Goal: Task Accomplishment & Management: Complete application form

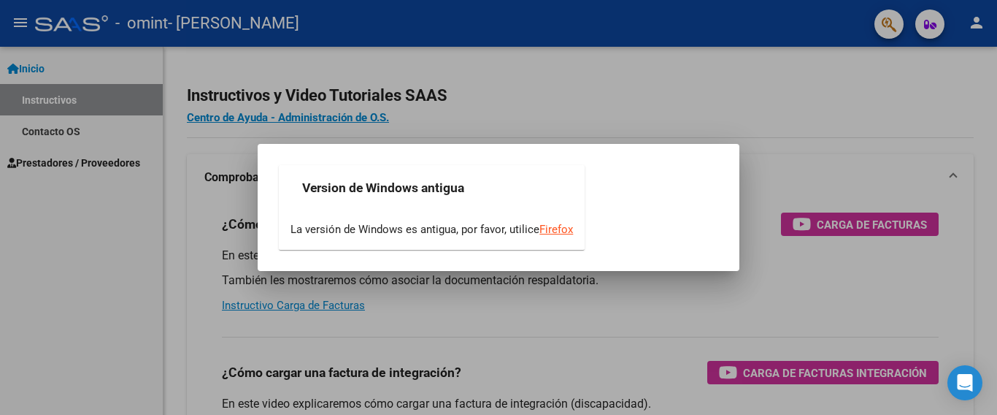
click at [121, 259] on div at bounding box center [498, 207] width 997 height 415
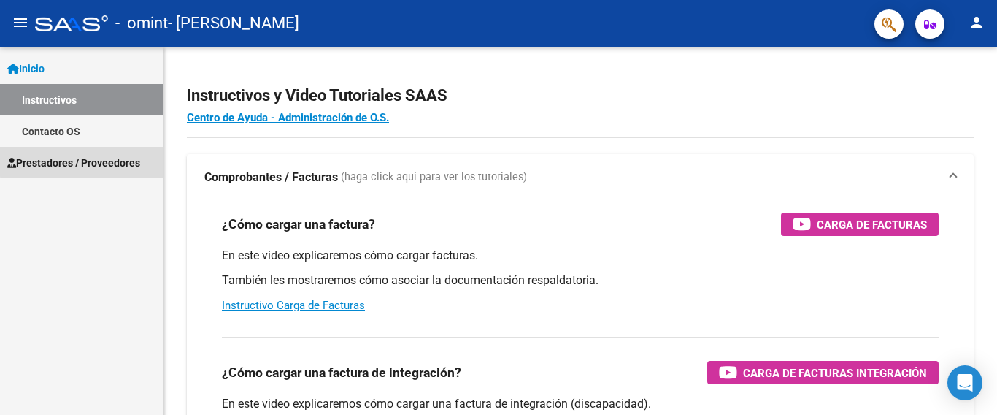
click at [91, 161] on span "Prestadores / Proveedores" at bounding box center [73, 163] width 133 height 16
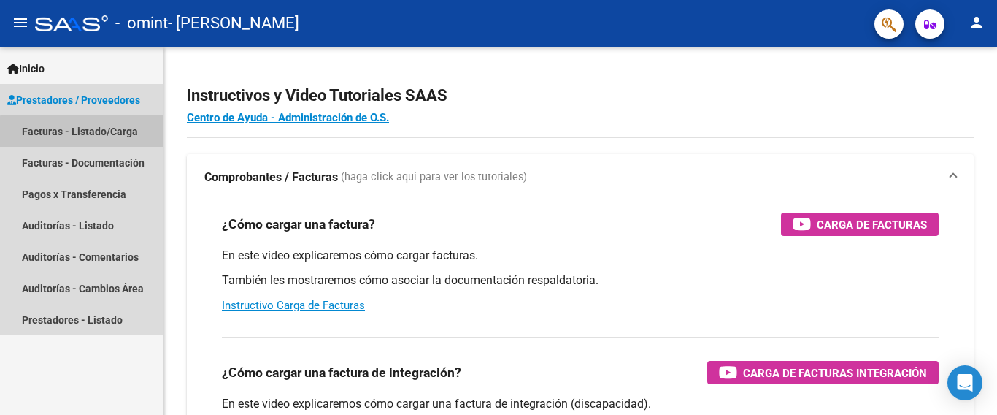
click at [94, 137] on link "Facturas - Listado/Carga" at bounding box center [81, 130] width 163 height 31
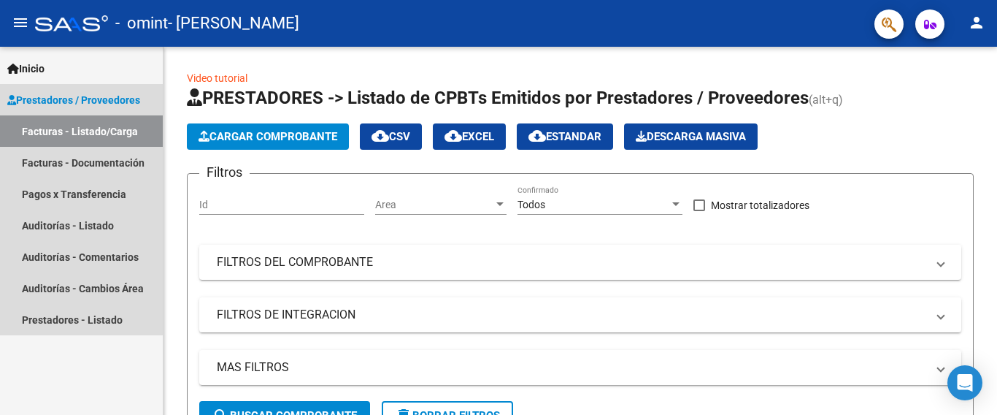
click at [64, 100] on span "Prestadores / Proveedores" at bounding box center [73, 100] width 133 height 16
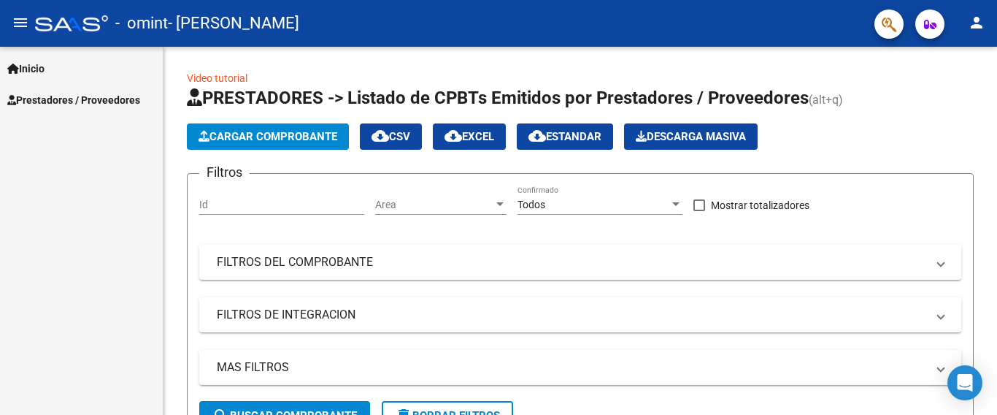
click at [64, 100] on span "Prestadores / Proveedores" at bounding box center [73, 100] width 133 height 16
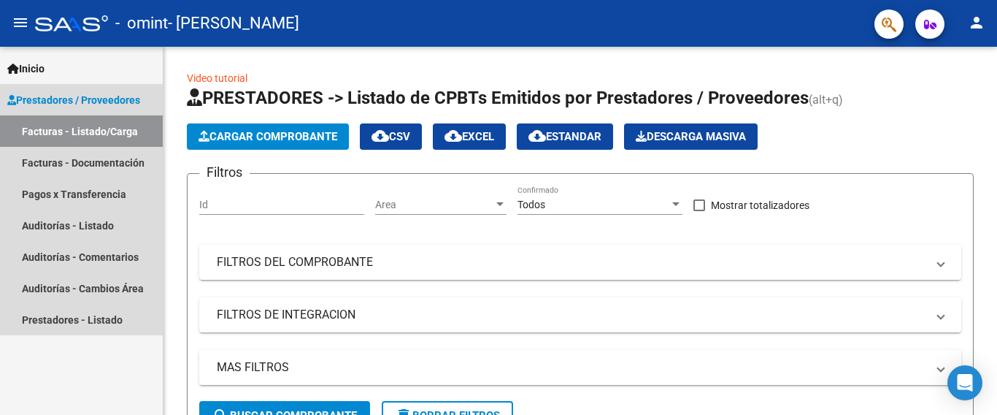
click at [69, 130] on link "Facturas - Listado/Carga" at bounding box center [81, 130] width 163 height 31
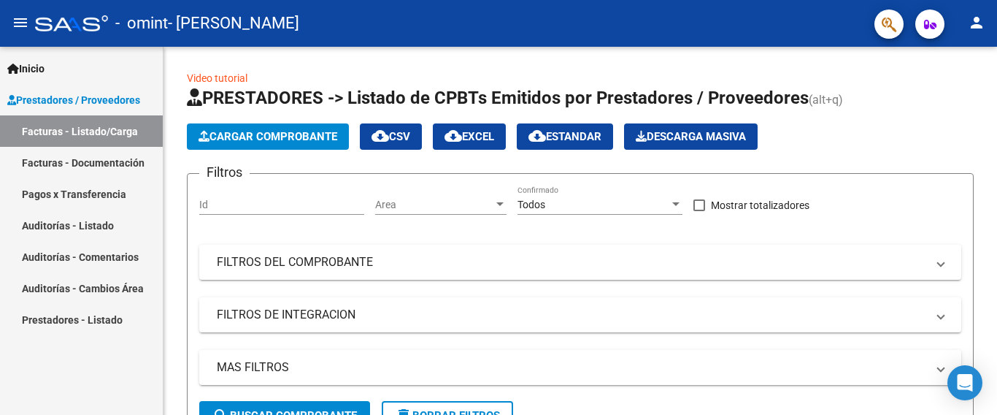
click at [81, 193] on link "Pagos x Transferencia" at bounding box center [81, 193] width 163 height 31
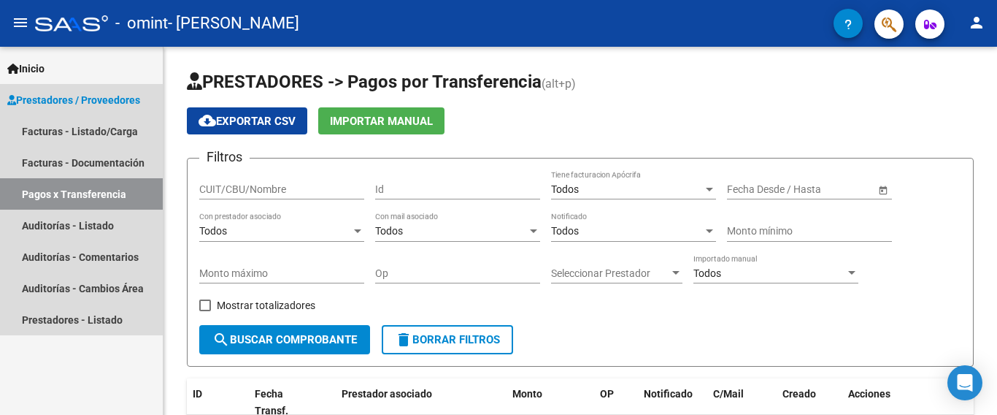
click at [93, 96] on span "Prestadores / Proveedores" at bounding box center [73, 100] width 133 height 16
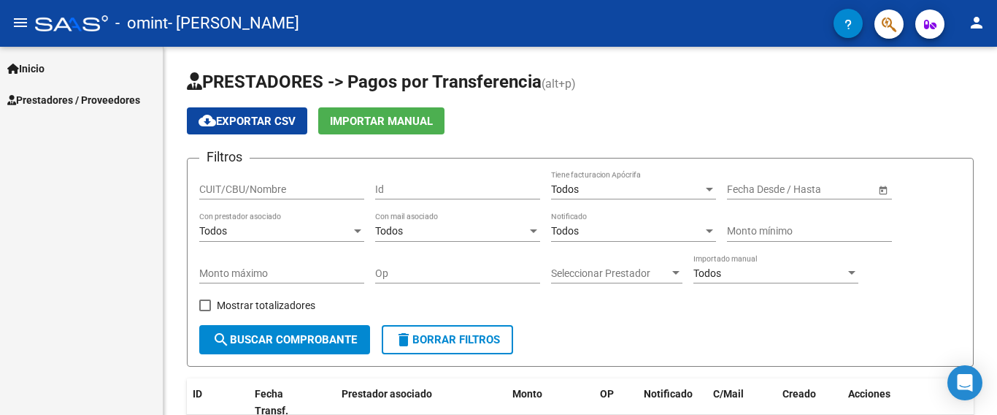
click at [73, 64] on link "Inicio" at bounding box center [81, 68] width 163 height 31
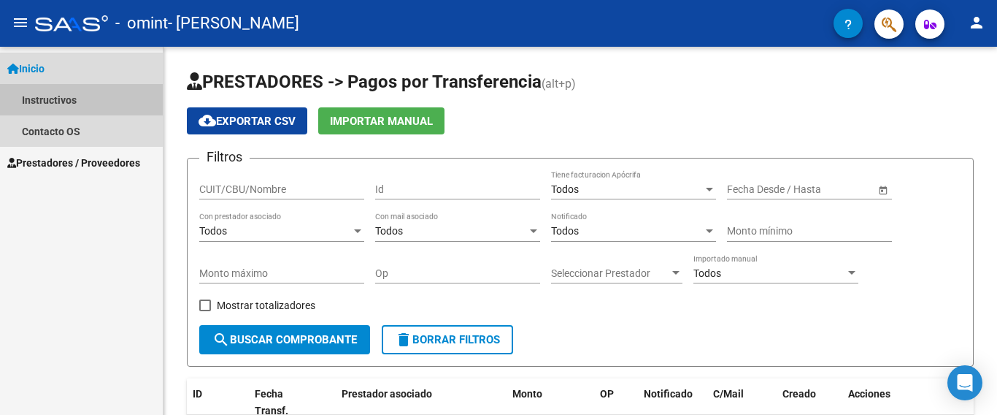
click at [69, 95] on link "Instructivos" at bounding box center [81, 99] width 163 height 31
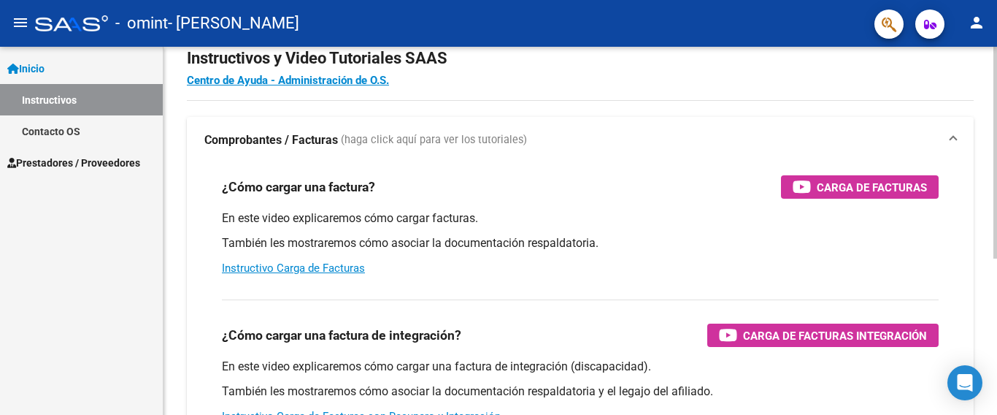
scroll to position [73, 0]
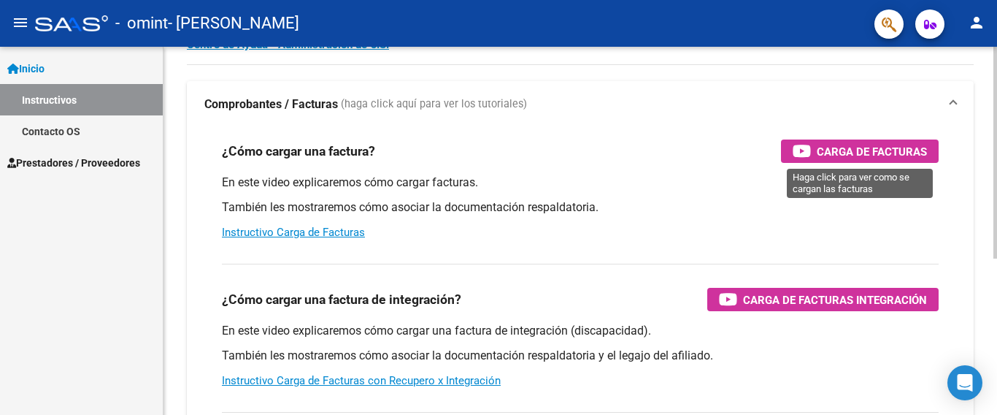
click at [873, 155] on span "Carga de Facturas" at bounding box center [872, 151] width 110 height 18
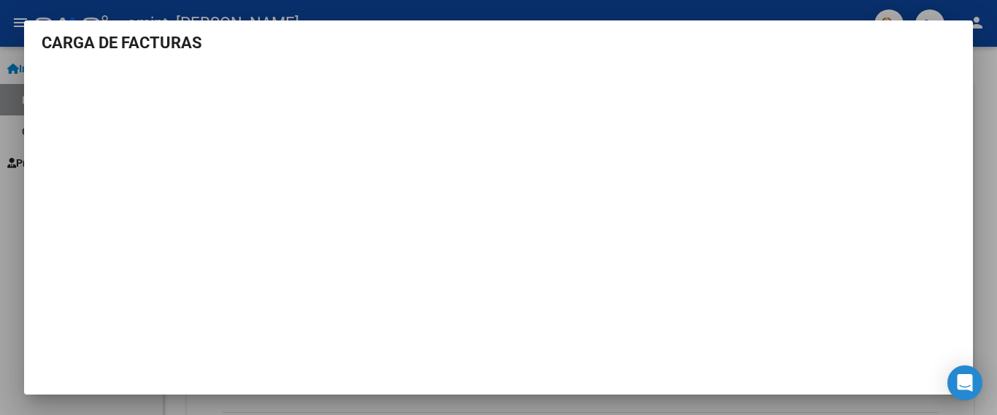
scroll to position [0, 0]
click at [167, 33] on mat-dialog-container "CARGA DE FACTURAS" at bounding box center [498, 206] width 949 height 373
click at [15, 226] on div at bounding box center [498, 207] width 997 height 415
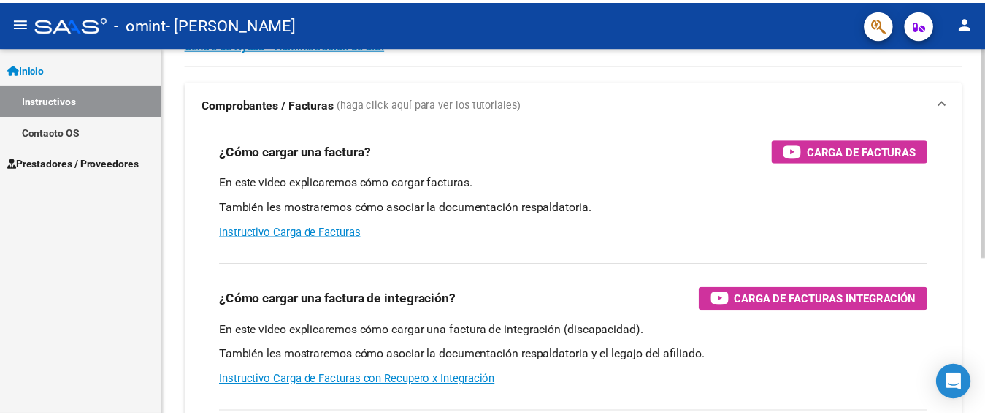
scroll to position [219, 0]
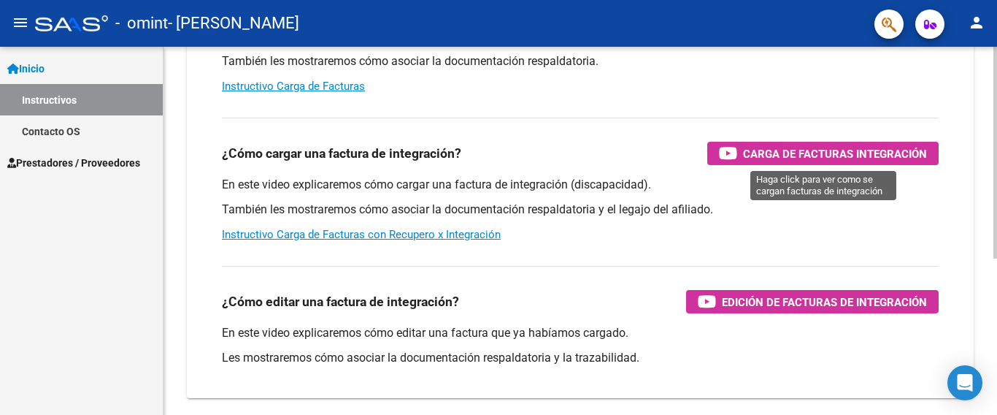
click at [789, 159] on span "Carga de Facturas Integración" at bounding box center [835, 154] width 184 height 18
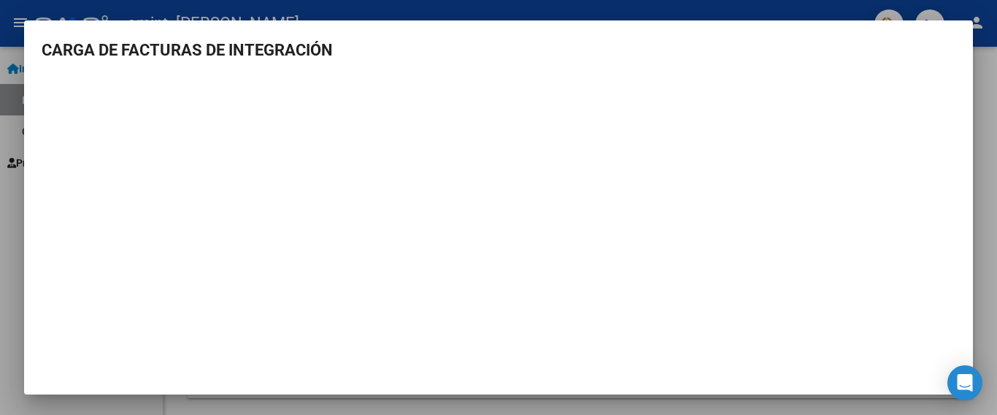
click at [976, 160] on div at bounding box center [498, 207] width 997 height 415
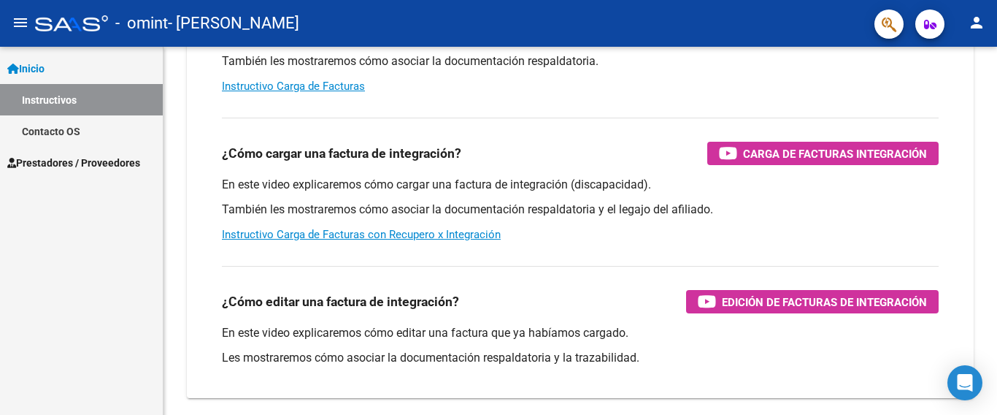
click at [978, 29] on mat-icon "person" at bounding box center [977, 23] width 18 height 18
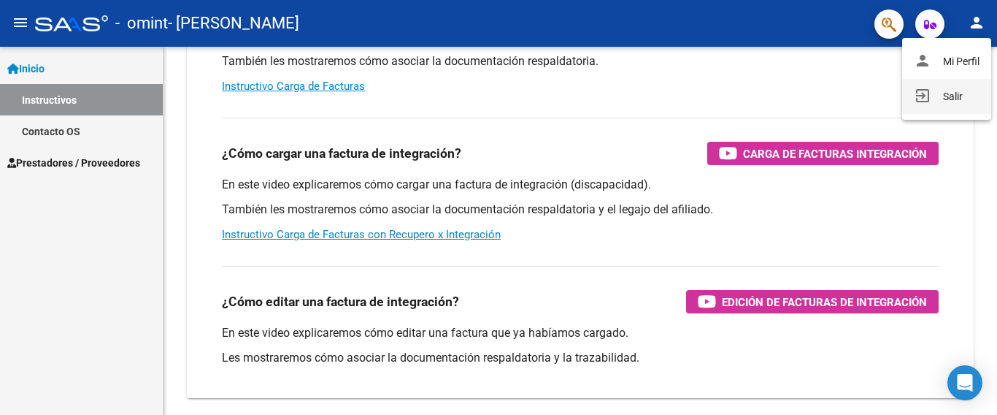
click at [952, 86] on button "exit_to_app Salir" at bounding box center [946, 96] width 89 height 35
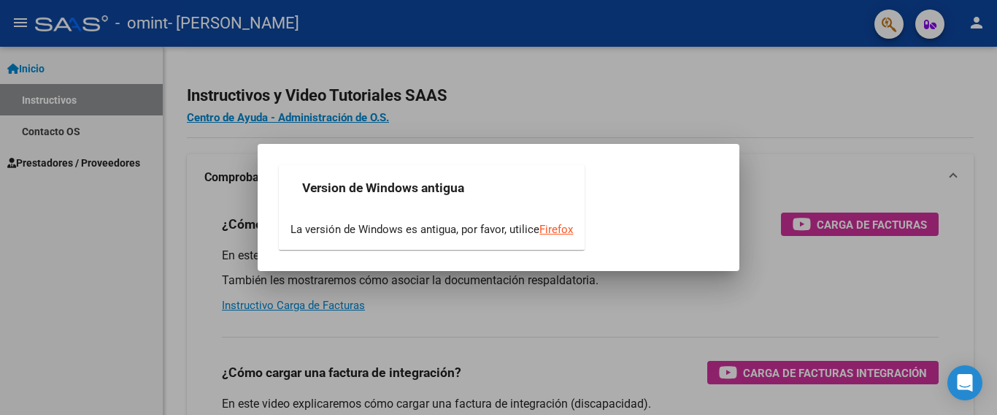
click at [769, 110] on div at bounding box center [498, 207] width 997 height 415
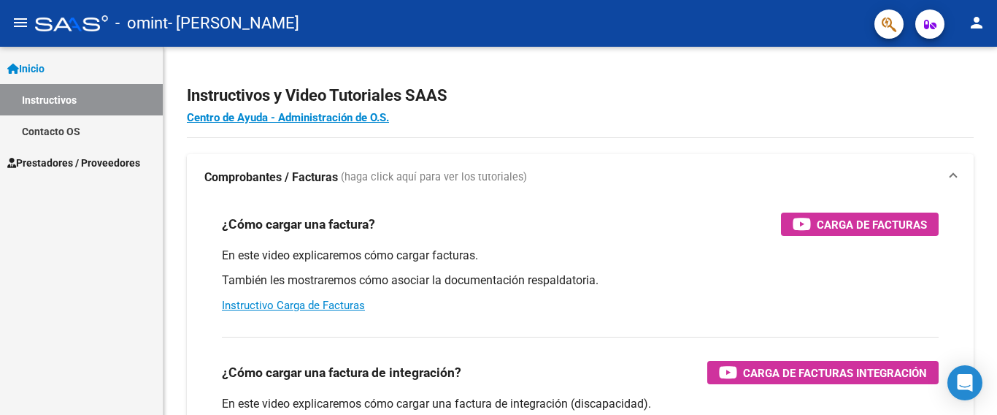
click at [100, 163] on span "Prestadores / Proveedores" at bounding box center [73, 163] width 133 height 16
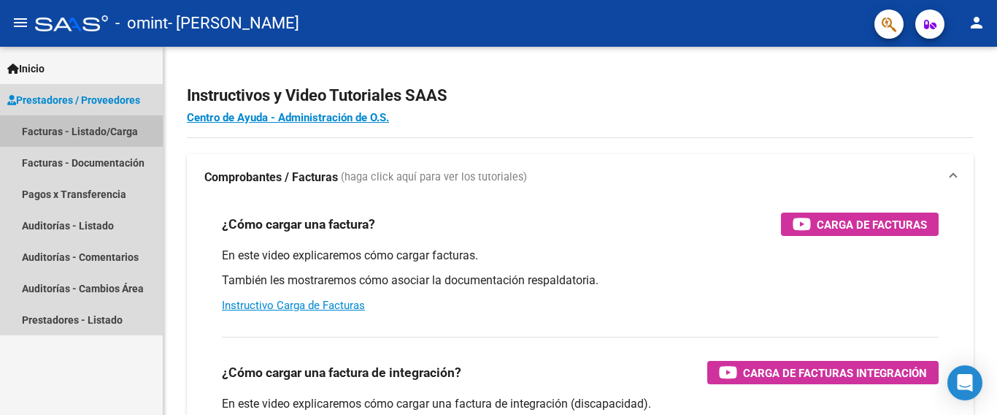
click at [105, 120] on link "Facturas - Listado/Carga" at bounding box center [81, 130] width 163 height 31
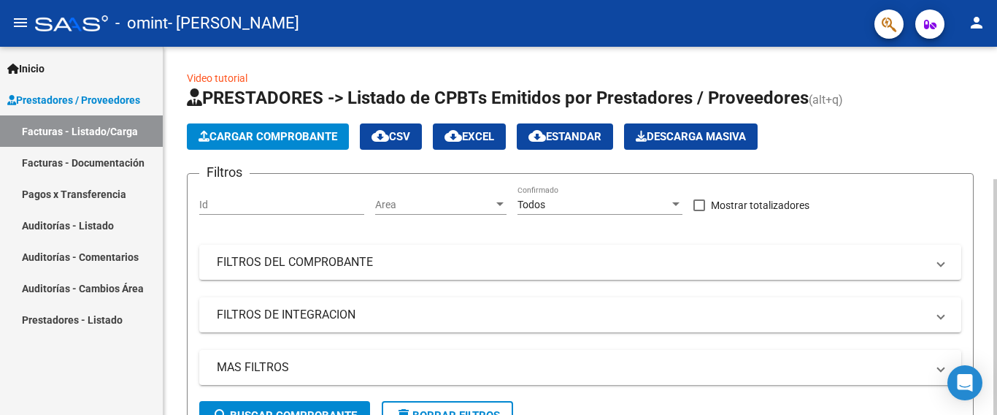
click at [263, 142] on span "Cargar Comprobante" at bounding box center [268, 136] width 139 height 13
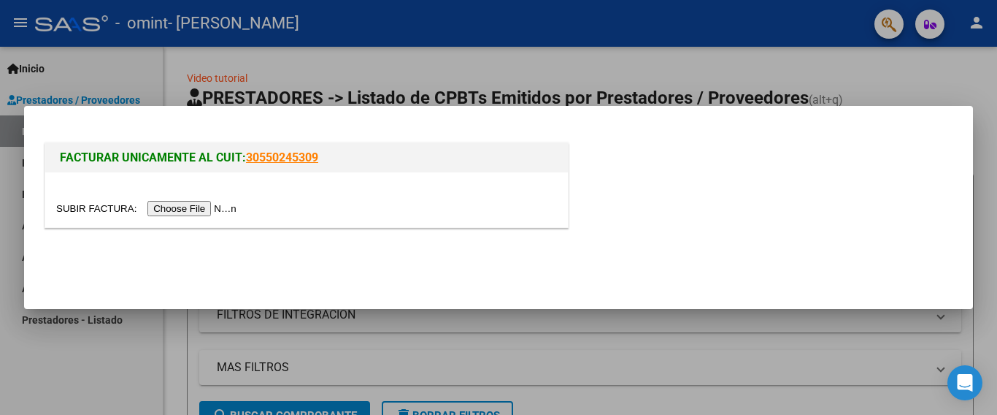
click at [267, 156] on link "30550245309" at bounding box center [282, 157] width 72 height 14
click at [239, 206] on input "file" at bounding box center [148, 208] width 185 height 15
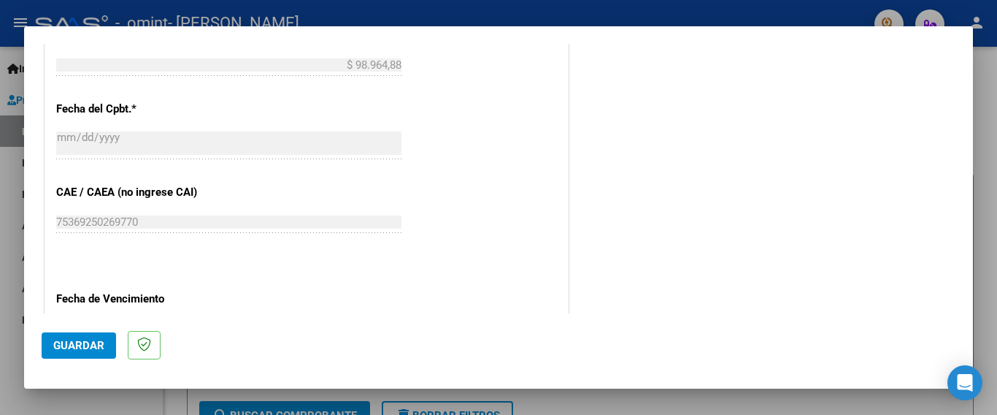
scroll to position [851, 0]
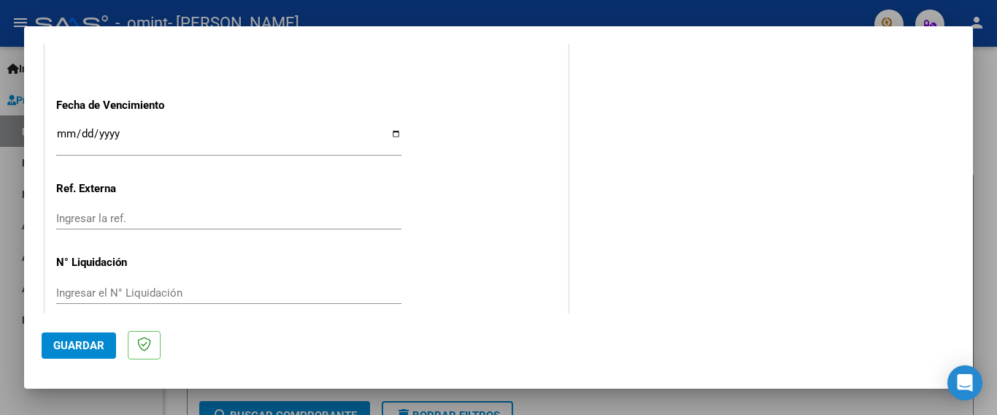
click at [88, 350] on span "Guardar" at bounding box center [78, 345] width 51 height 13
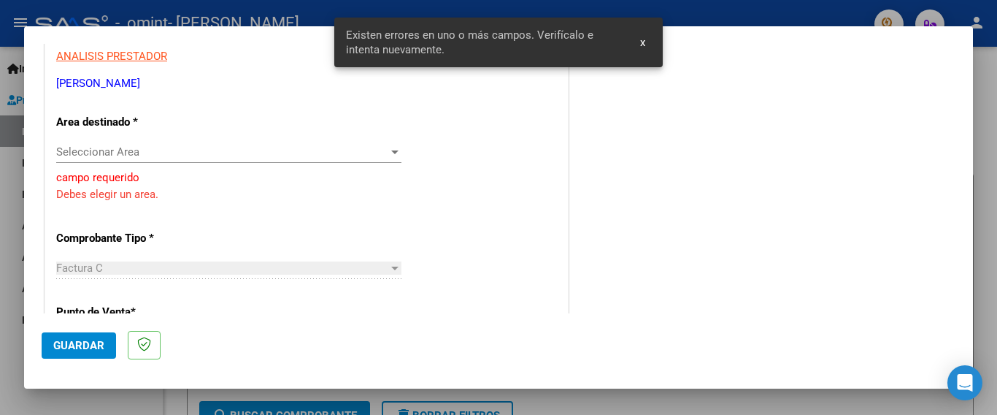
scroll to position [241, 0]
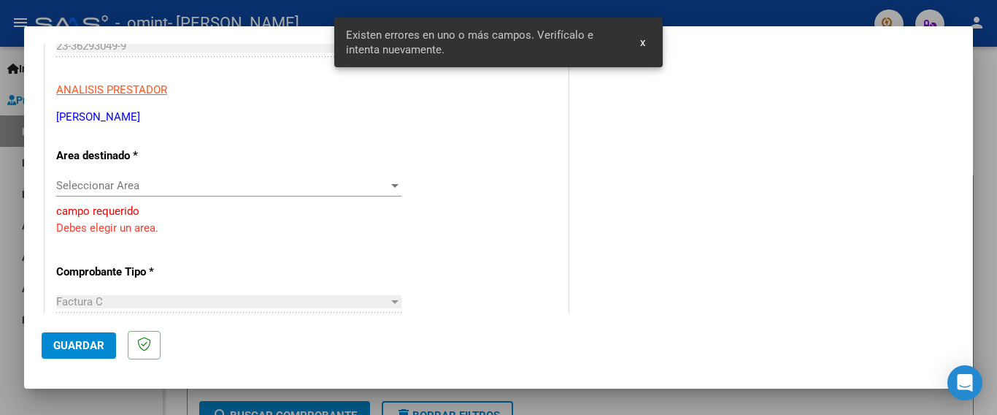
click at [110, 179] on span "Seleccionar Area" at bounding box center [222, 185] width 332 height 13
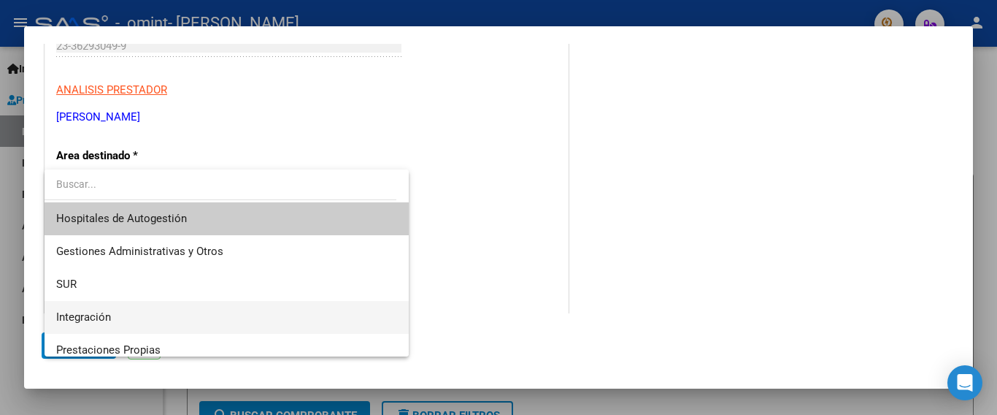
click at [122, 309] on span "Integración" at bounding box center [226, 317] width 341 height 33
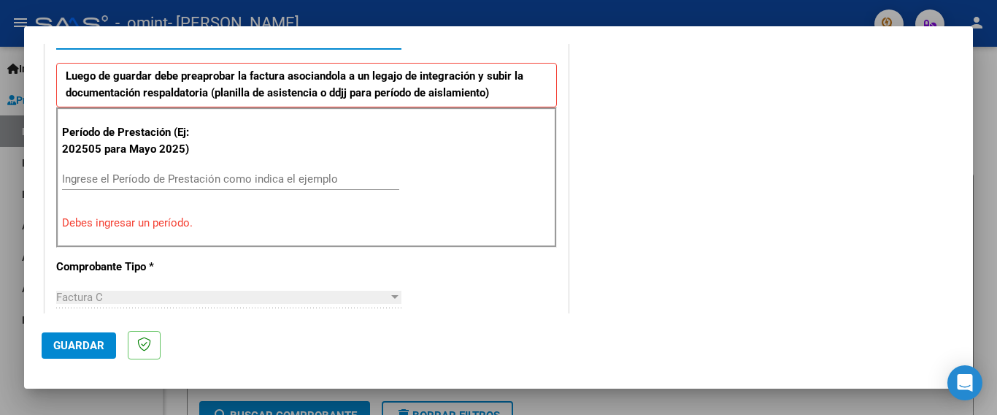
scroll to position [387, 0]
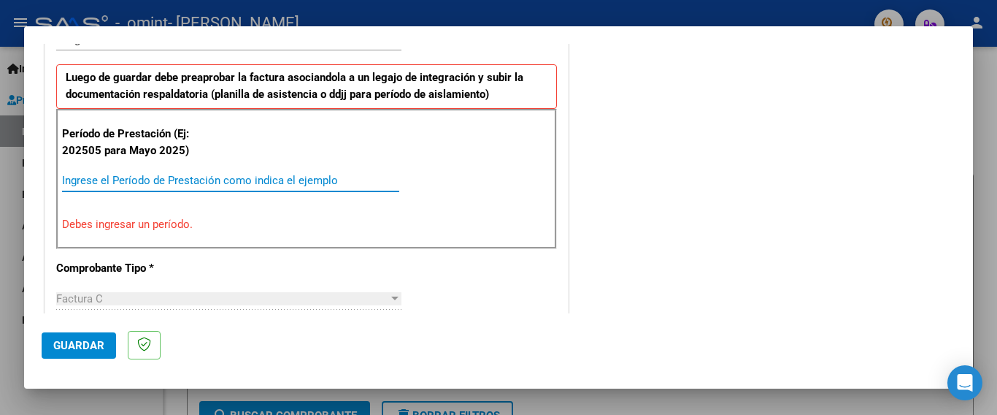
click at [146, 185] on input "Ingrese el Período de Prestación como indica el ejemplo" at bounding box center [230, 180] width 337 height 13
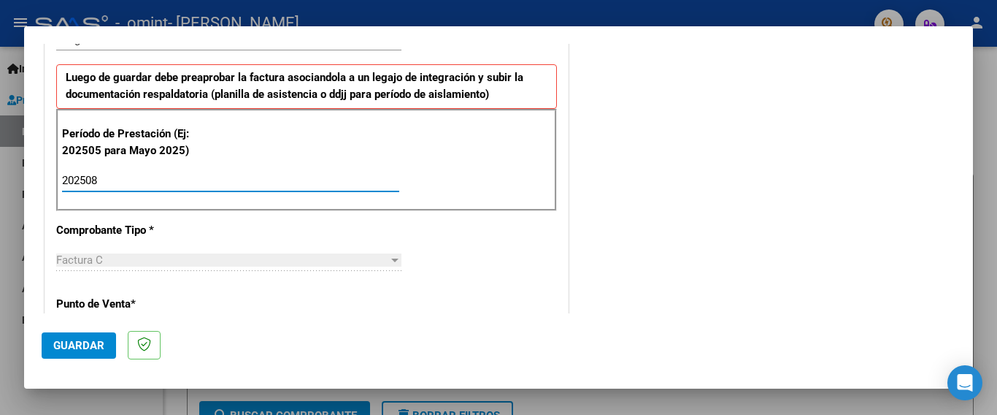
type input "202508"
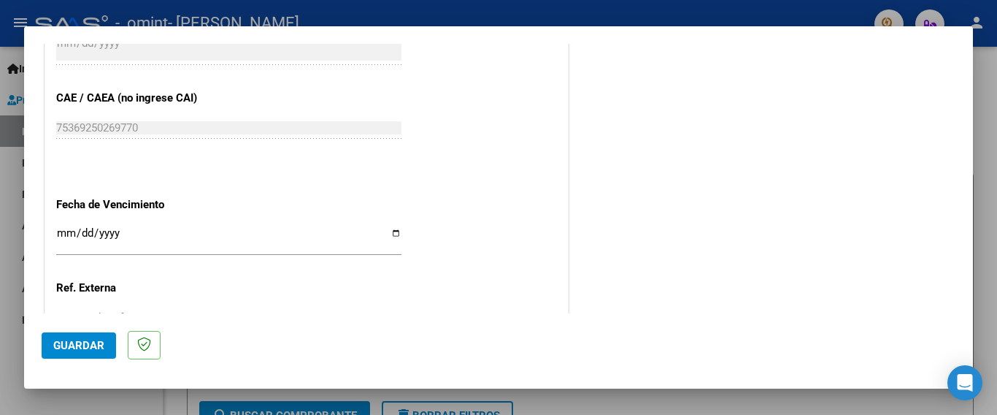
scroll to position [997, 0]
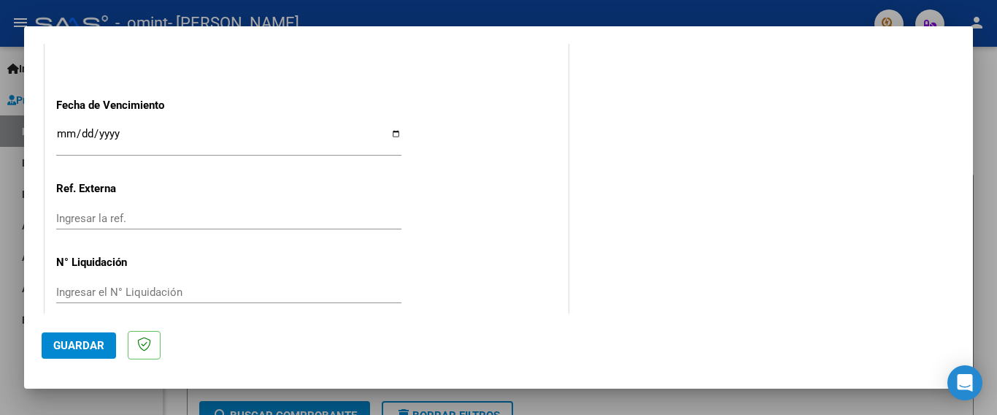
click at [79, 345] on span "Guardar" at bounding box center [78, 345] width 51 height 13
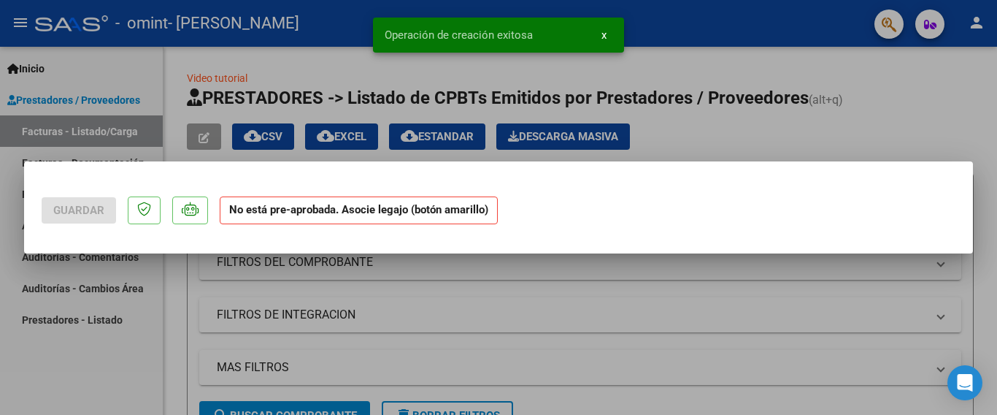
scroll to position [0, 0]
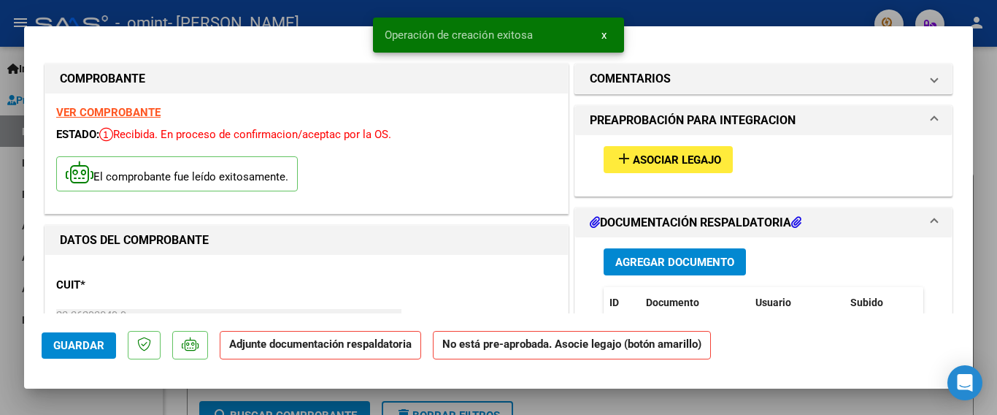
click at [662, 161] on span "Asociar Legajo" at bounding box center [677, 159] width 88 height 13
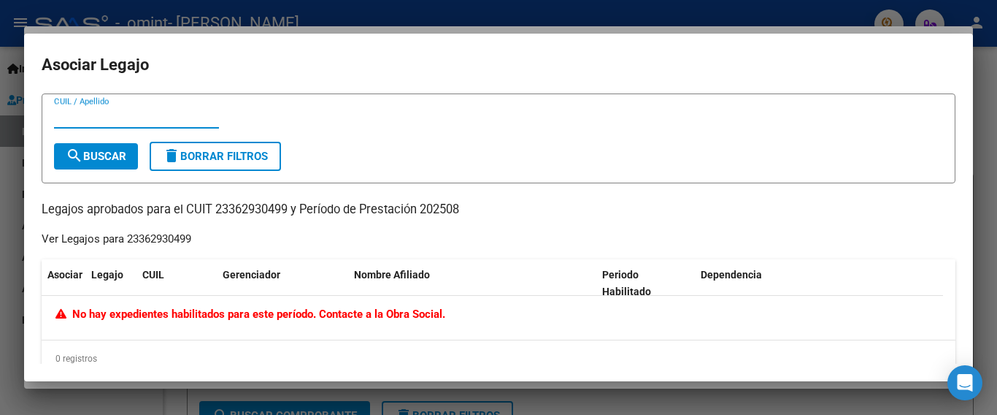
click at [95, 162] on span "search Buscar" at bounding box center [96, 156] width 61 height 13
click at [91, 116] on input "CUIL / Apellido" at bounding box center [136, 116] width 165 height 13
type input "58253766"
click at [99, 160] on span "search Buscar" at bounding box center [96, 156] width 61 height 13
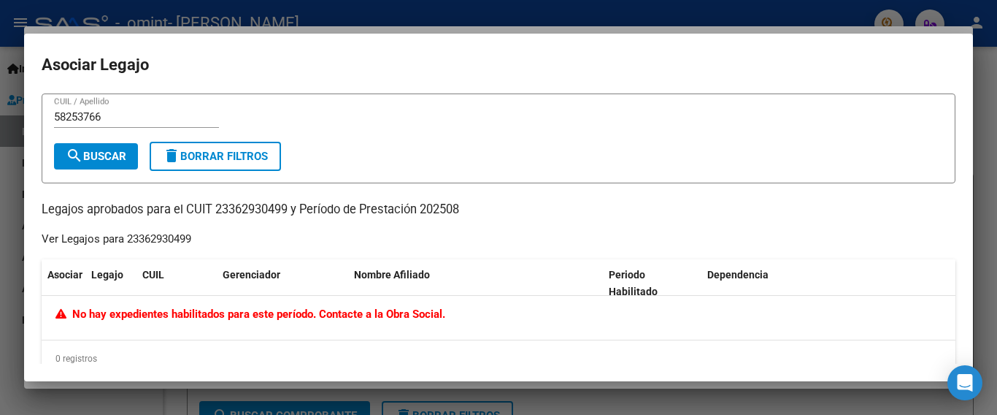
click at [984, 75] on div at bounding box center [498, 207] width 997 height 415
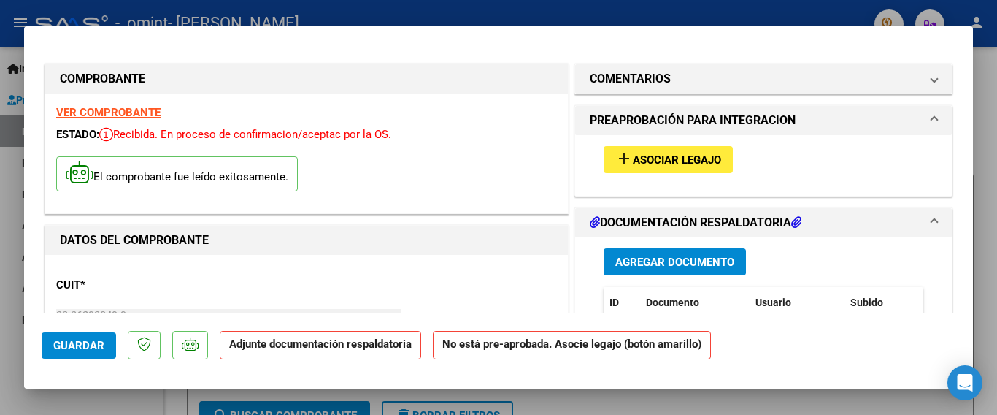
click at [982, 74] on div at bounding box center [498, 207] width 997 height 415
type input "$ 0,00"
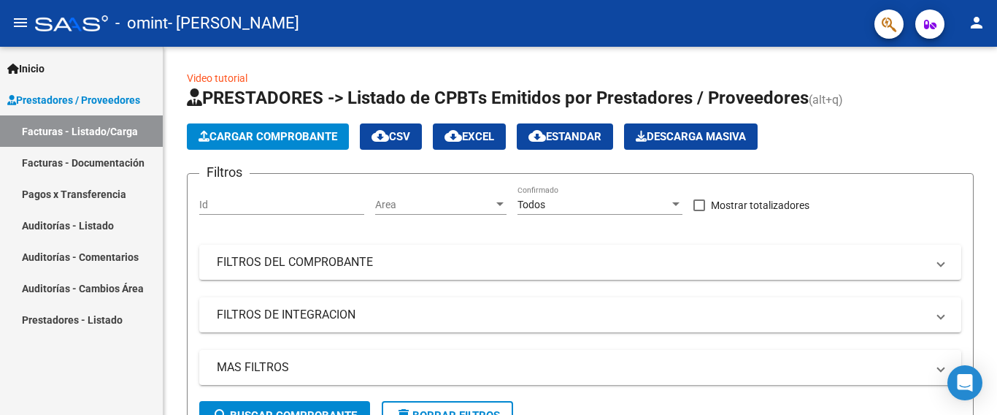
click at [973, 25] on mat-icon "person" at bounding box center [977, 23] width 18 height 18
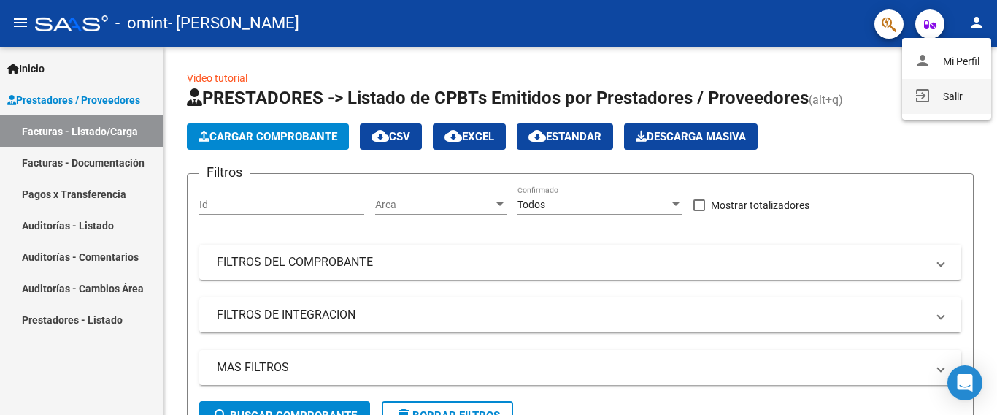
click at [943, 93] on button "exit_to_app Salir" at bounding box center [946, 96] width 89 height 35
